Goal: Navigation & Orientation: Find specific page/section

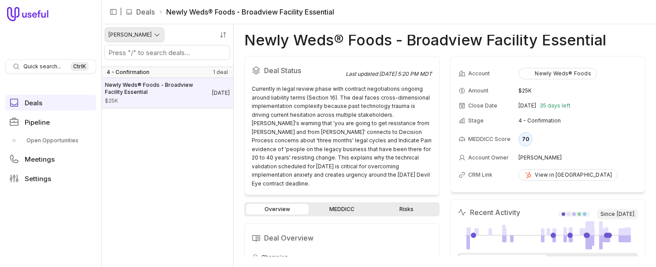
click at [135, 38] on html "Quick search... Ctrl K Deals Pipeline Open Opportunities Meetings Settings | De…" at bounding box center [328, 133] width 656 height 267
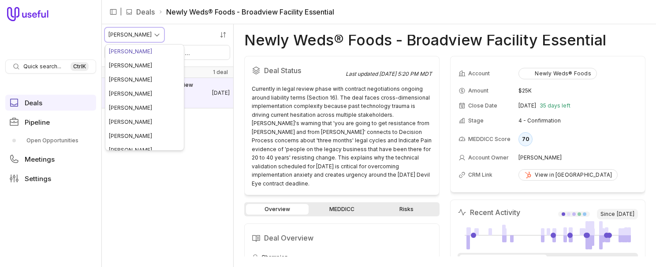
click at [43, 104] on html "Quick search... Ctrl K Deals Pipeline Open Opportunities Meetings Settings | De…" at bounding box center [328, 133] width 656 height 267
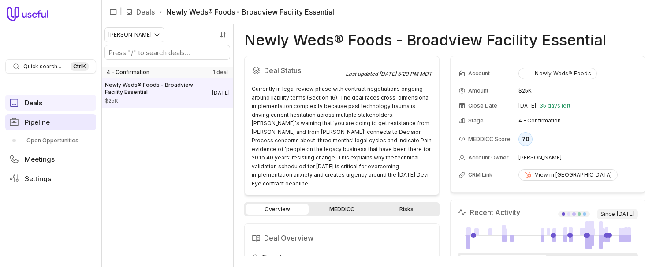
click at [41, 125] on span "Pipeline" at bounding box center [37, 122] width 25 height 7
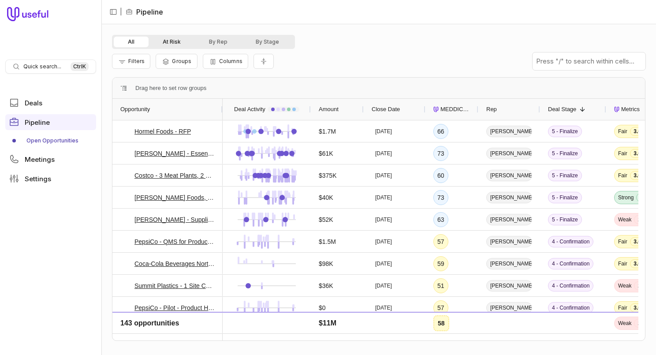
click at [183, 40] on button "At Risk" at bounding box center [172, 42] width 46 height 11
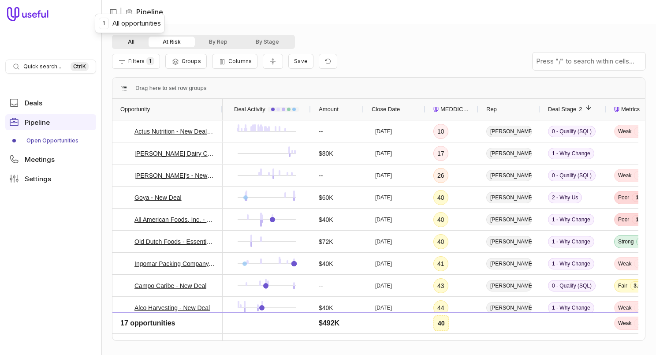
click at [141, 44] on button "All" at bounding box center [131, 42] width 35 height 11
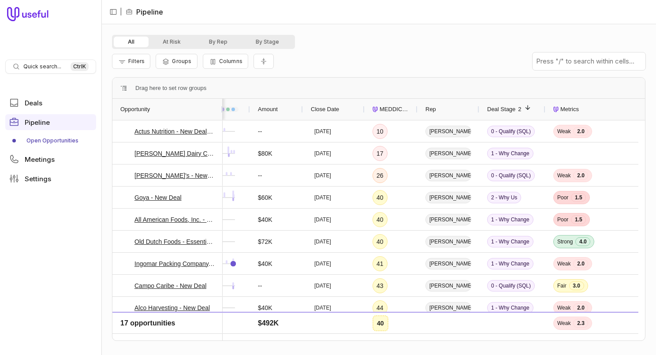
scroll to position [0, 63]
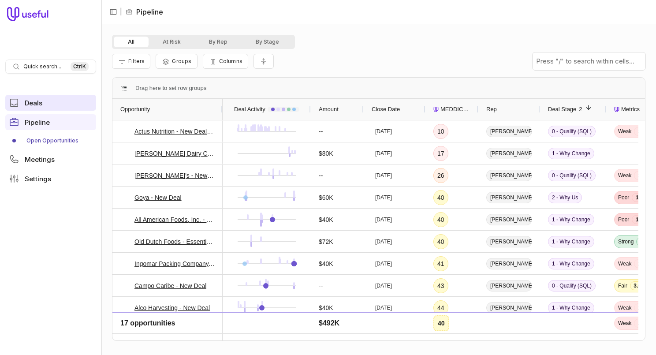
click at [40, 104] on span "Deals" at bounding box center [34, 103] width 18 height 7
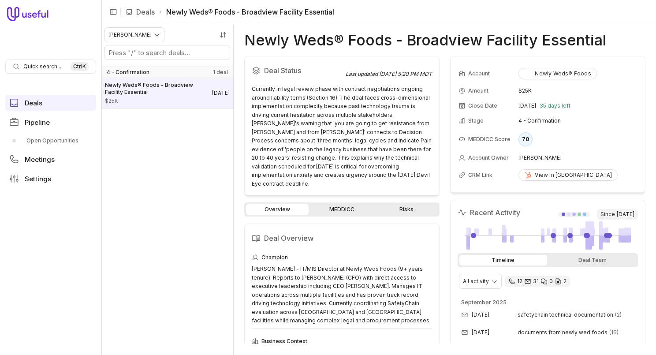
click at [153, 12] on link "Deals" at bounding box center [145, 12] width 19 height 11
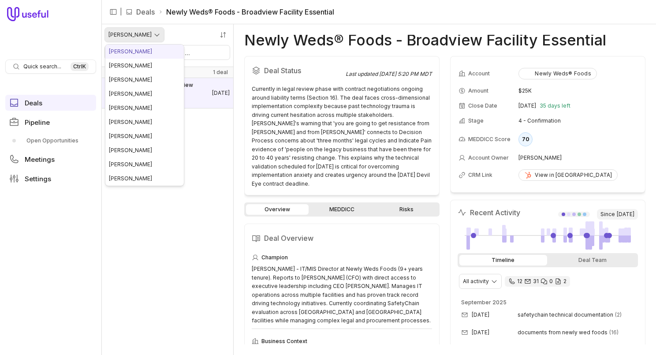
click at [127, 32] on html "Quick search... Ctrl K Deals Pipeline Open Opportunities Meetings Settings | De…" at bounding box center [328, 177] width 656 height 355
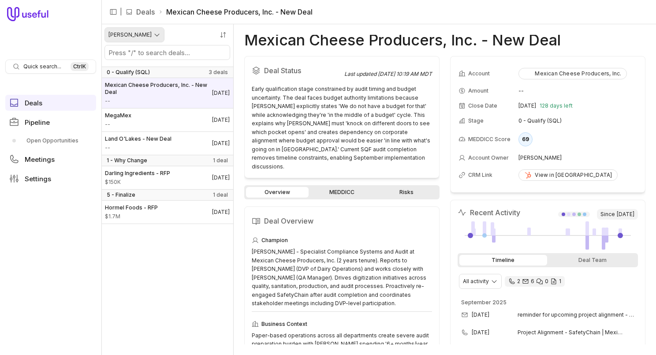
click at [127, 39] on html "Quick search... Ctrl K Deals Pipeline Open Opportunities Meetings Settings | De…" at bounding box center [328, 177] width 656 height 355
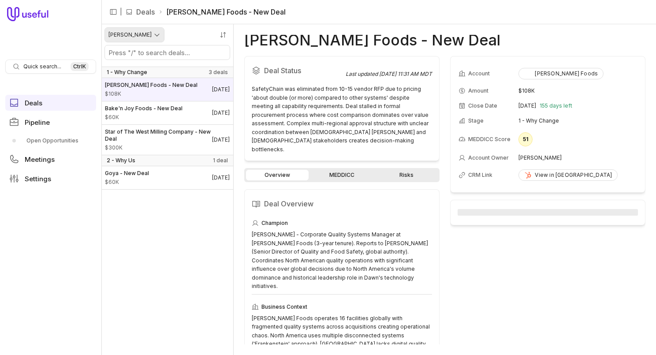
click at [138, 38] on html "Quick search... Ctrl K Deals Pipeline Open Opportunities Meetings Settings | De…" at bounding box center [328, 177] width 656 height 355
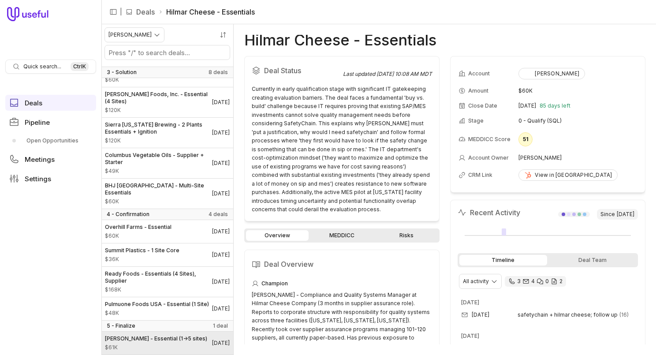
click at [160, 267] on div "[PERSON_NAME] - Essential (1->5 sites) $61K" at bounding box center [156, 343] width 102 height 16
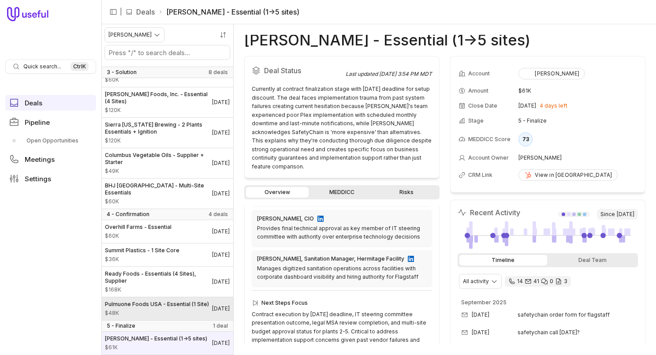
click at [159, 267] on span "$48K" at bounding box center [157, 312] width 104 height 7
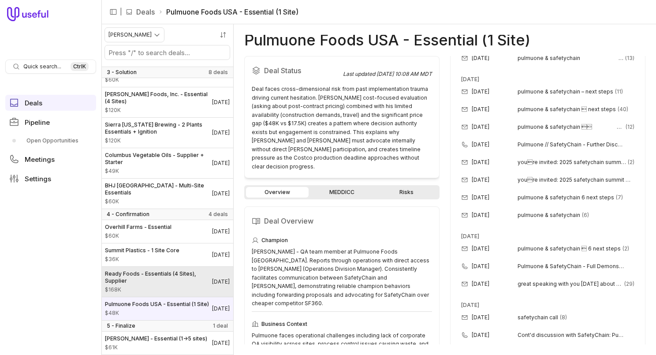
click at [157, 267] on span "Ready Foods - Essentials (4 Sites), Supplier" at bounding box center [158, 277] width 107 height 14
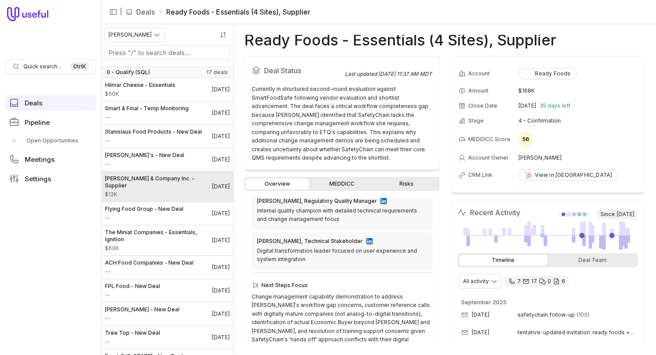
click at [153, 189] on span "[PERSON_NAME] & Company Inc. - Supplier" at bounding box center [158, 182] width 107 height 14
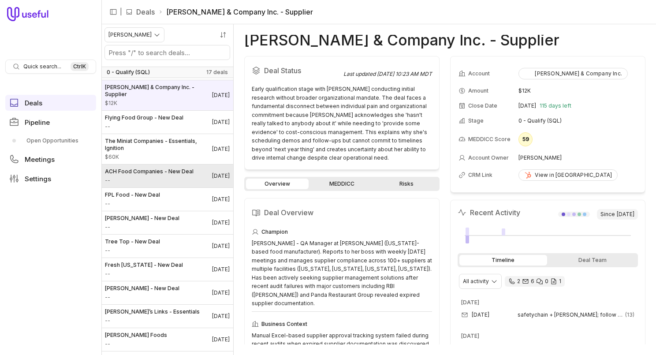
scroll to position [44, 0]
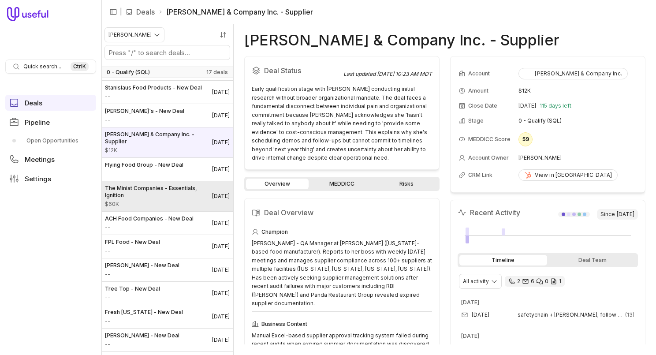
click at [173, 208] on span "$60K" at bounding box center [158, 204] width 107 height 7
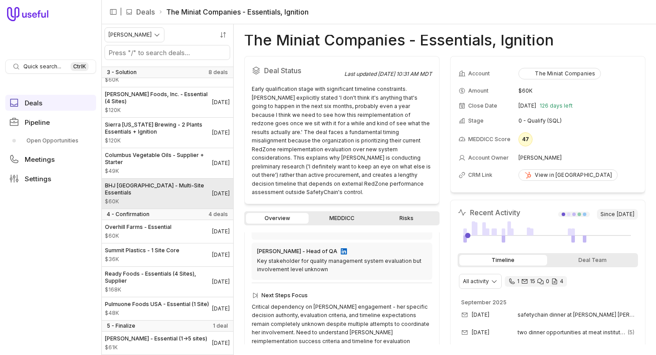
scroll to position [1195, 0]
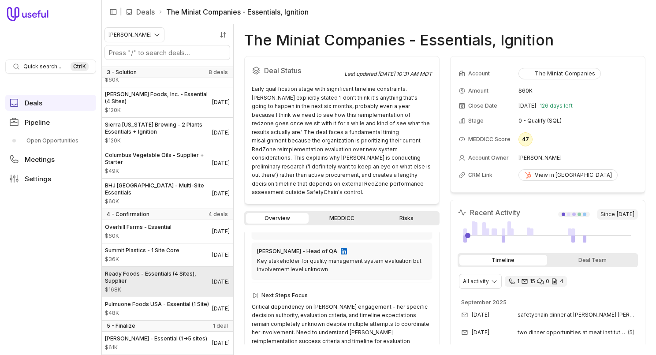
click at [170, 267] on span "$168K" at bounding box center [158, 289] width 107 height 7
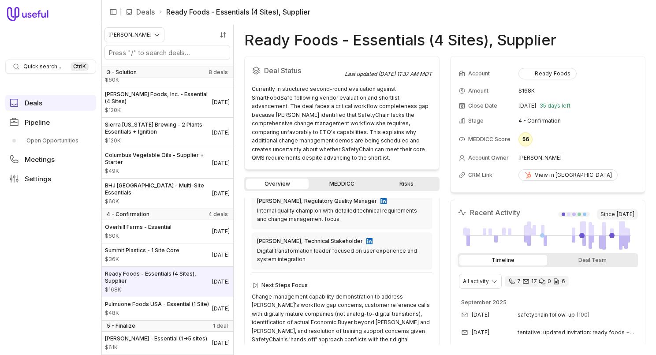
click at [151, 27] on div "[PERSON_NAME]" at bounding box center [167, 45] width 132 height 43
click at [151, 33] on html "Quick search... Ctrl K Deals Pipeline Open Opportunities Meetings Settings | De…" at bounding box center [328, 177] width 656 height 355
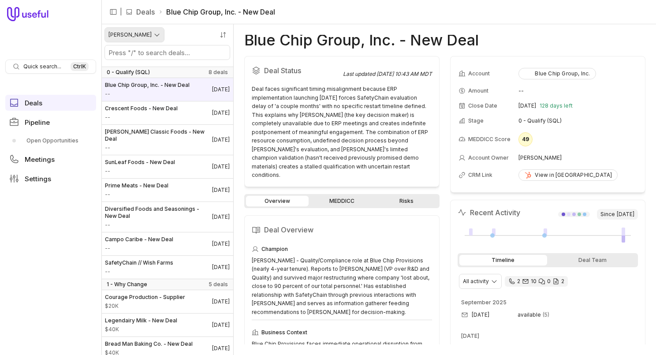
click at [141, 34] on html "Quick search... Ctrl K Deals Pipeline Open Opportunities Meetings Settings | De…" at bounding box center [328, 177] width 656 height 355
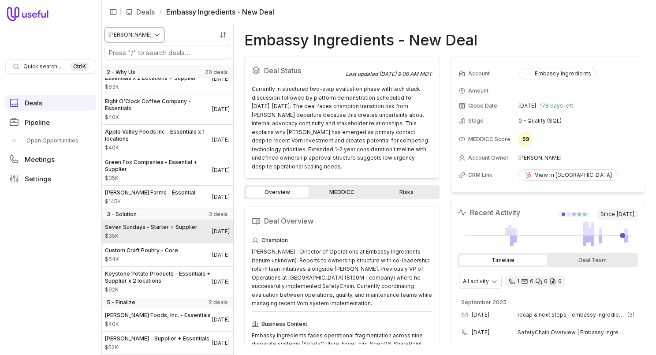
scroll to position [841, 0]
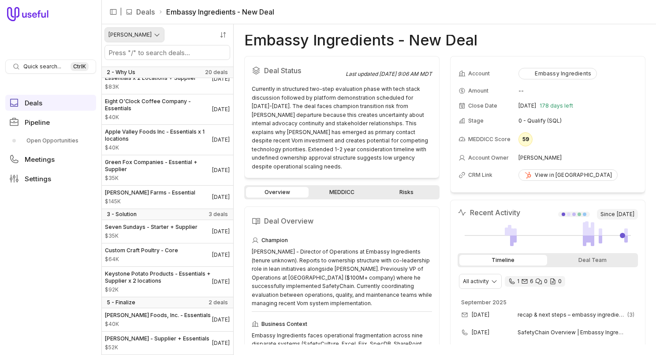
click at [133, 35] on html "Quick search... Ctrl K Deals Pipeline Open Opportunities Meetings Settings | De…" at bounding box center [328, 177] width 656 height 355
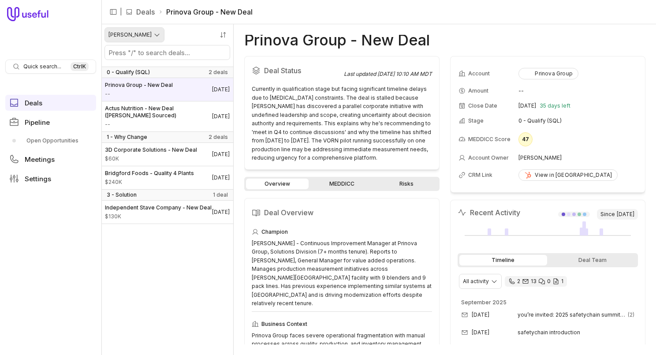
click at [148, 38] on html "Quick search... Ctrl K Deals Pipeline Open Opportunities Meetings Settings | De…" at bounding box center [328, 177] width 656 height 355
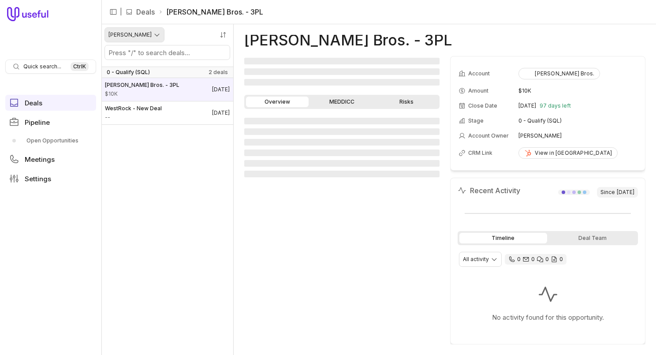
click at [138, 34] on html "Quick search... Ctrl K Deals Pipeline Open Opportunities Meetings Settings | De…" at bounding box center [328, 177] width 656 height 355
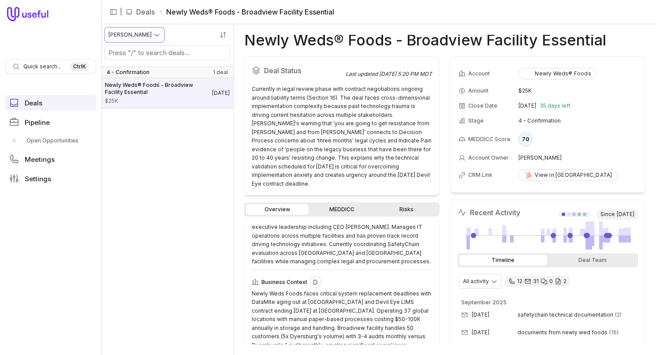
scroll to position [176, 0]
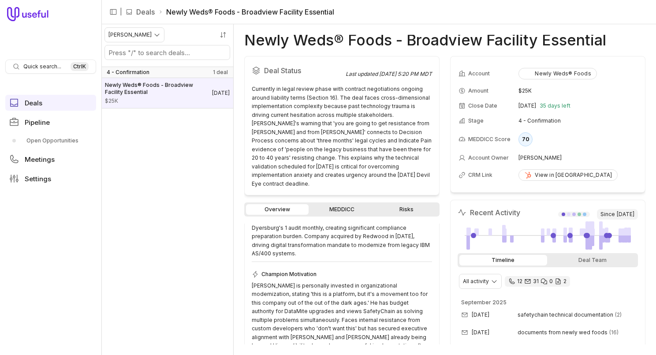
click at [182, 152] on nav "[PERSON_NAME] 4 - Confirmation 1 deal Newly Weds® Foods - Broadview Facility Es…" at bounding box center [167, 189] width 132 height 331
